Goal: Task Accomplishment & Management: Manage account settings

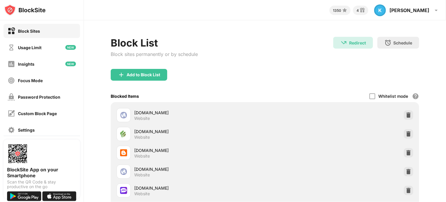
scroll to position [57, 0]
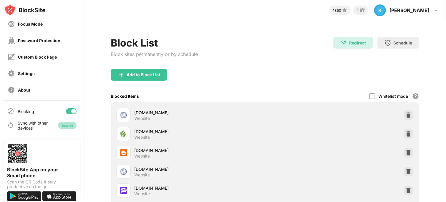
click at [62, 128] on div "Enabled" at bounding box center [67, 125] width 19 height 7
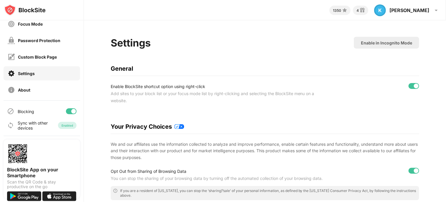
scroll to position [268, 0]
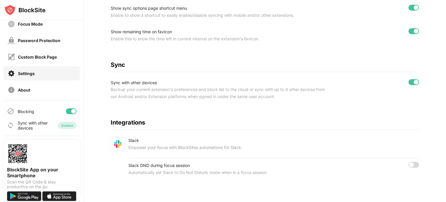
click at [414, 80] on div at bounding box center [416, 82] width 5 height 5
click at [413, 79] on div at bounding box center [414, 82] width 11 height 6
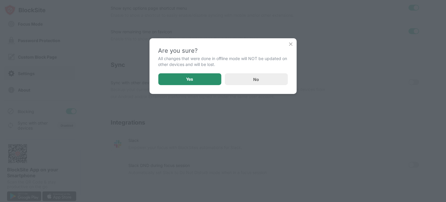
click at [213, 82] on div "Yes" at bounding box center [189, 79] width 63 height 12
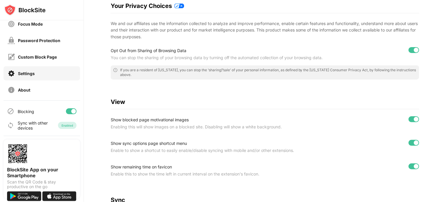
scroll to position [0, 0]
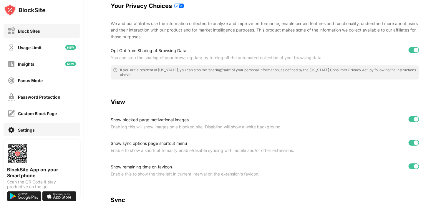
click at [31, 37] on div "Block Sites" at bounding box center [42, 31] width 77 height 14
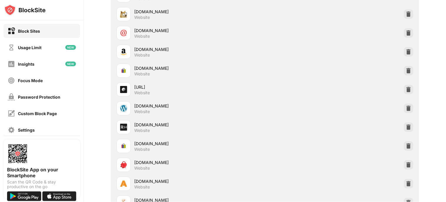
scroll to position [1884, 0]
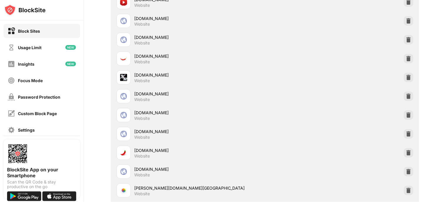
click at [196, 138] on div "[DOMAIN_NAME] Website" at bounding box center [191, 134] width 148 height 14
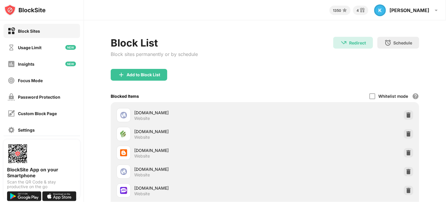
scroll to position [27636, 0]
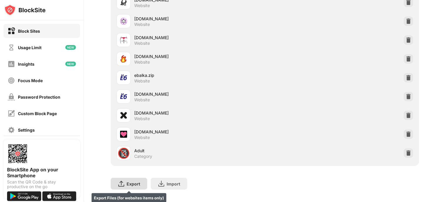
click at [133, 181] on div "Export" at bounding box center [134, 183] width 14 height 5
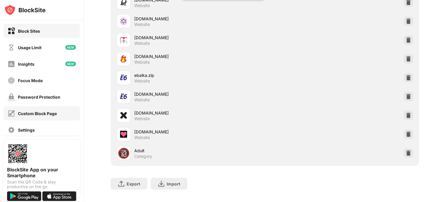
scroll to position [57, 0]
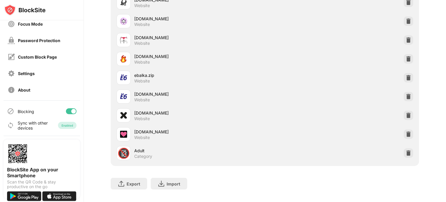
click at [66, 112] on div at bounding box center [71, 111] width 11 height 6
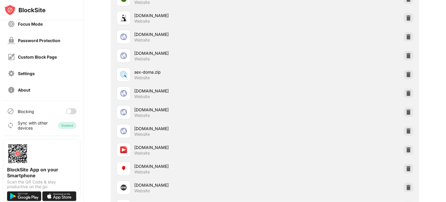
scroll to position [26812, 0]
